Goal: Transaction & Acquisition: Purchase product/service

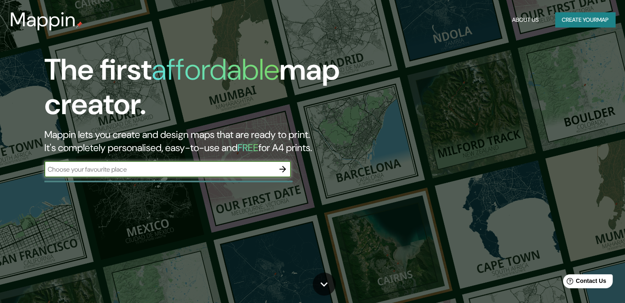
click at [242, 173] on input "text" at bounding box center [159, 169] width 230 height 9
click at [220, 175] on div "​" at bounding box center [167, 169] width 247 height 16
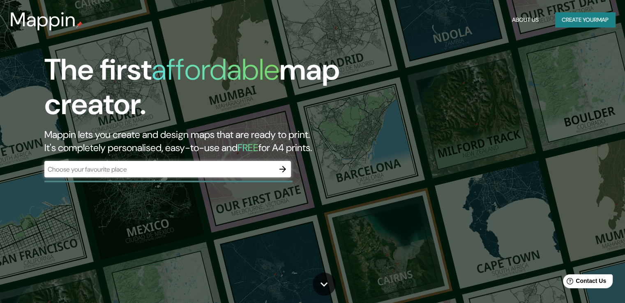
click at [220, 175] on div "​" at bounding box center [167, 169] width 247 height 16
click at [280, 170] on icon "button" at bounding box center [283, 169] width 10 height 10
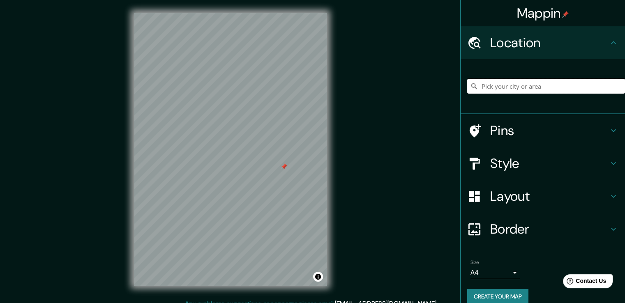
click at [486, 87] on input "Pick your city or area" at bounding box center [546, 86] width 158 height 15
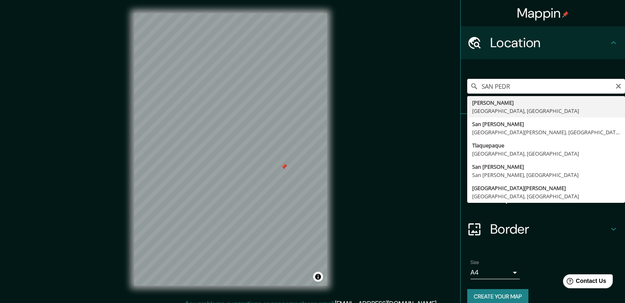
type input "[PERSON_NAME], [GEOGRAPHIC_DATA], [GEOGRAPHIC_DATA]"
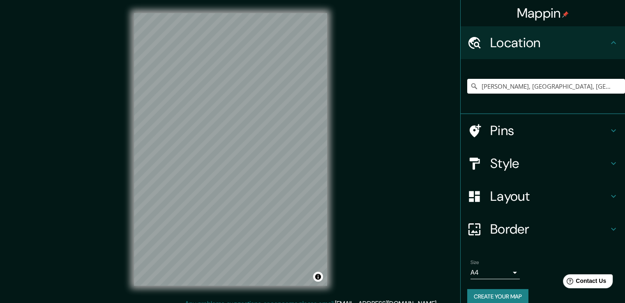
click at [499, 203] on h4 "Layout" at bounding box center [549, 196] width 118 height 16
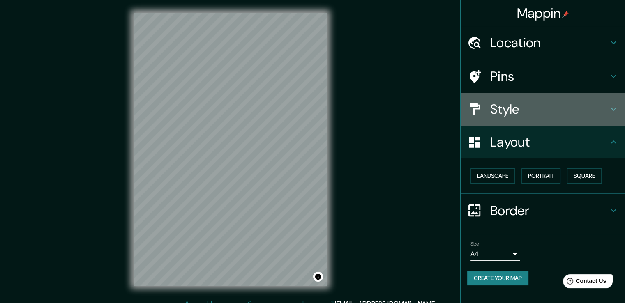
click at [505, 107] on h4 "Style" at bounding box center [549, 109] width 118 height 16
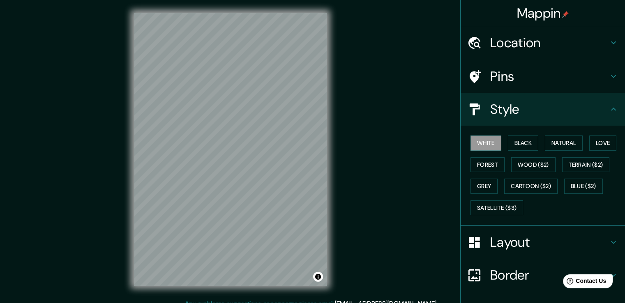
click at [511, 134] on div "White Black Natural Love Forest Wood ($2) Terrain ($2) Grey Cartoon ($2) Blue (…" at bounding box center [546, 175] width 158 height 86
click at [511, 139] on button "Black" at bounding box center [523, 143] width 31 height 15
click at [555, 147] on button "Natural" at bounding box center [564, 143] width 38 height 15
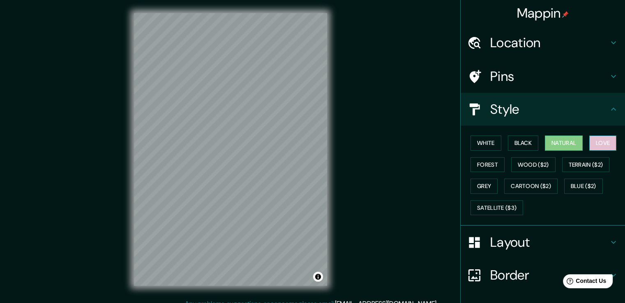
click at [594, 148] on button "Love" at bounding box center [603, 143] width 27 height 15
click at [483, 166] on button "Forest" at bounding box center [488, 164] width 34 height 15
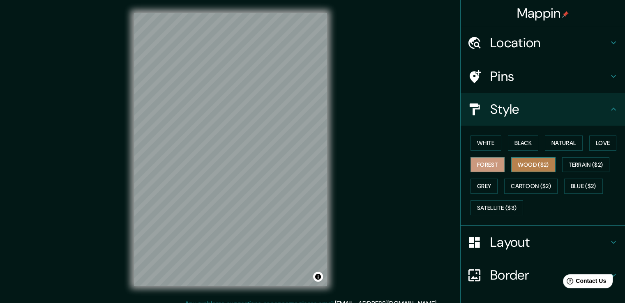
click at [513, 167] on button "Wood ($2)" at bounding box center [533, 164] width 44 height 15
drag, startPoint x: 618, startPoint y: 160, endPoint x: 612, endPoint y: 185, distance: 25.7
click at [612, 185] on div "White Black Natural Love Forest Wood ($2) Terrain ($2) Grey Cartoon ($2) Blue (…" at bounding box center [546, 175] width 158 height 86
click at [617, 199] on div "White Black Natural Love Forest Wood ($2) Terrain ($2) Grey Cartoon ($2) Blue (…" at bounding box center [546, 175] width 158 height 86
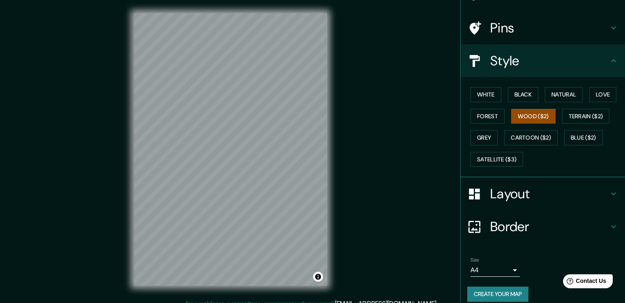
scroll to position [56, 0]
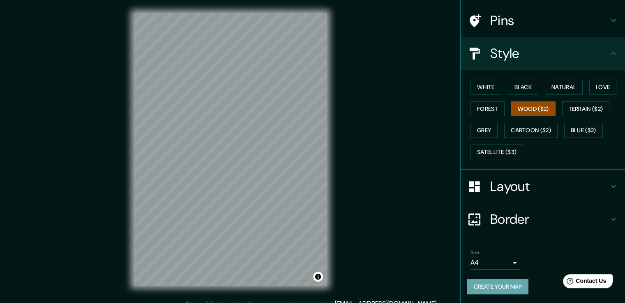
click at [496, 285] on button "Create your map" at bounding box center [497, 287] width 61 height 15
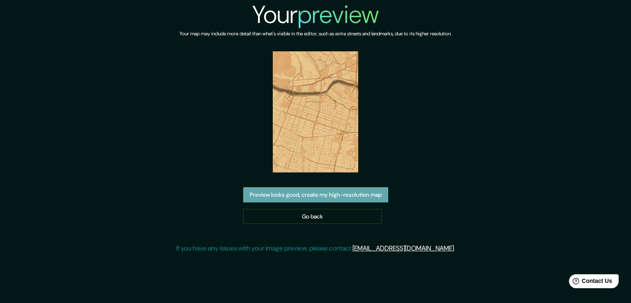
click at [303, 192] on button "Preview looks good, create my high-resolution map" at bounding box center [315, 194] width 145 height 15
